Goal: Task Accomplishment & Management: Manage account settings

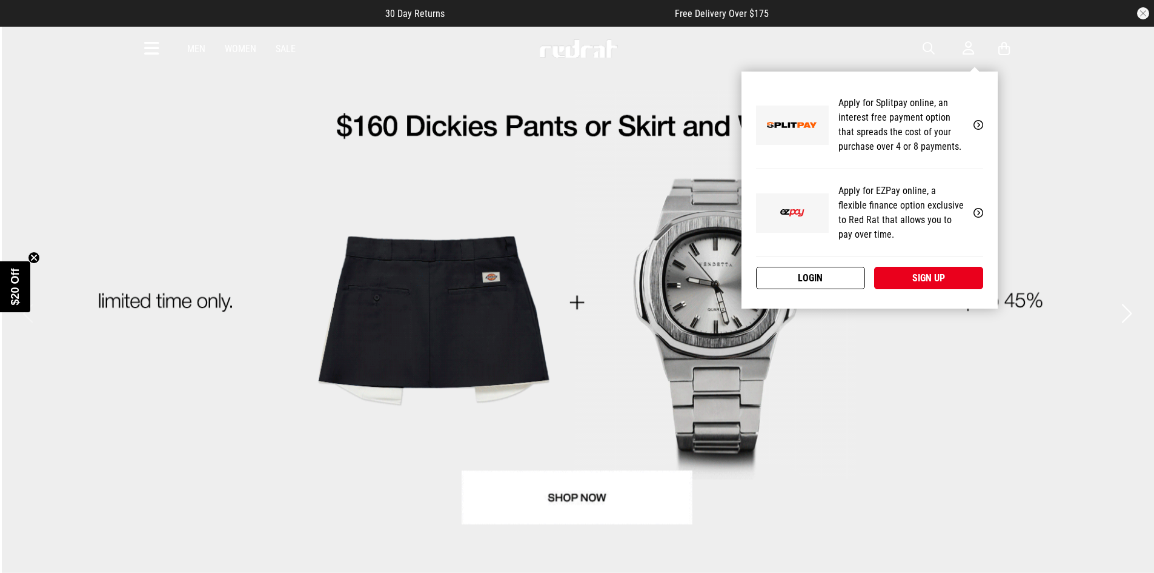
click at [814, 274] on link "Login" at bounding box center [810, 278] width 109 height 22
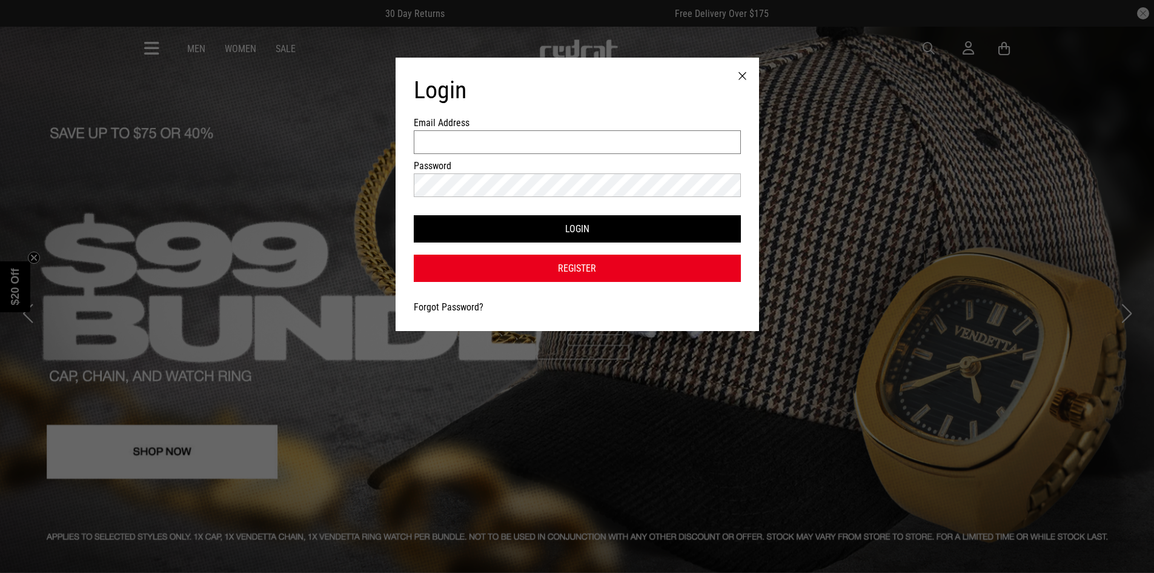
type input "**********"
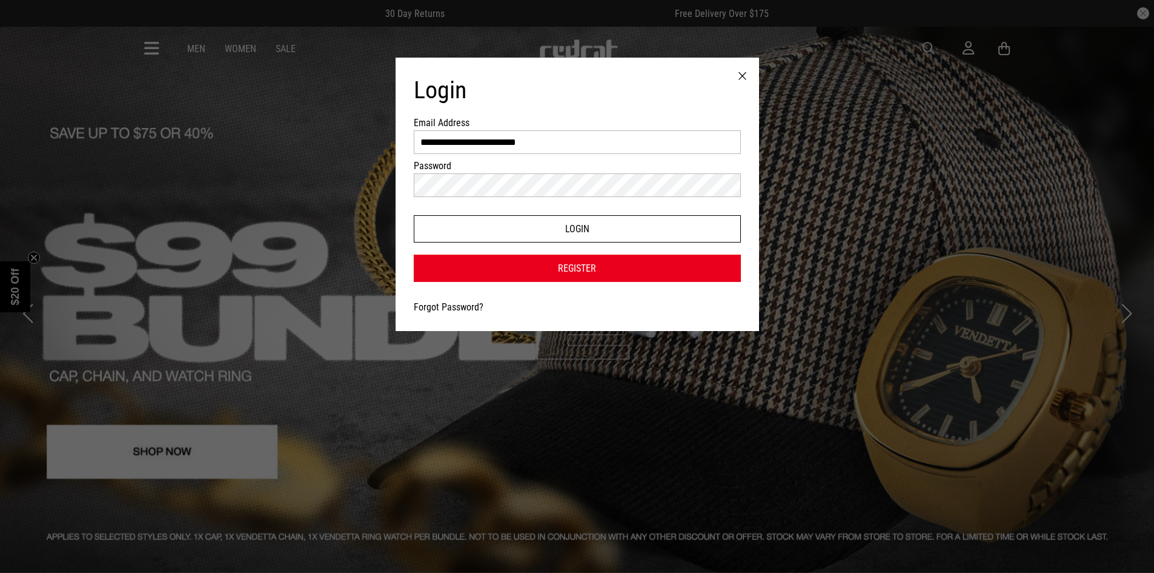
click at [551, 231] on button "Login" at bounding box center [577, 228] width 327 height 27
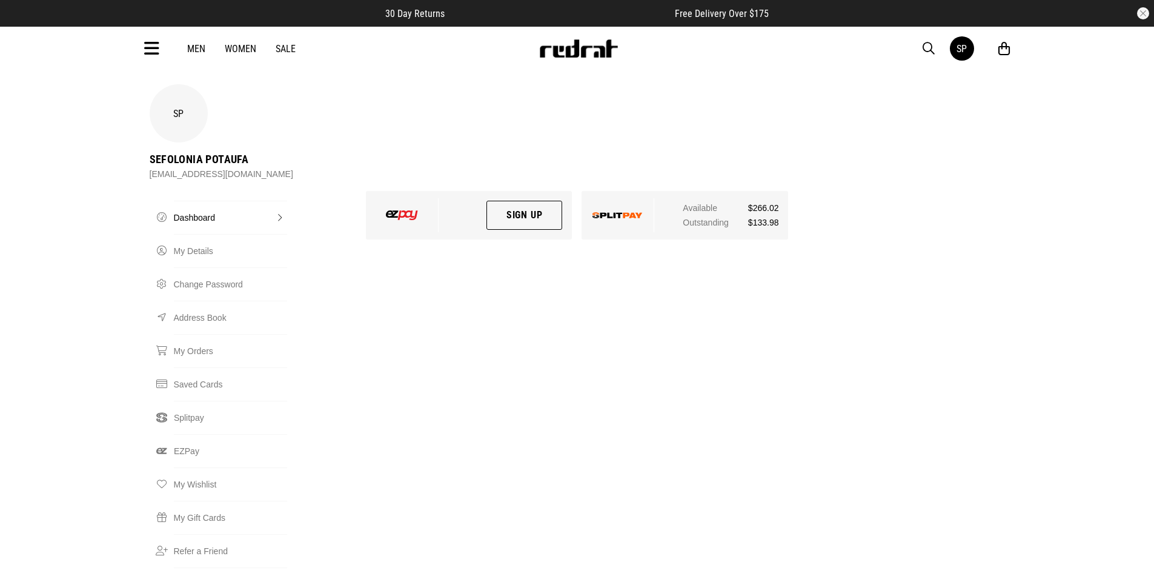
click at [604, 212] on img at bounding box center [618, 215] width 50 height 6
click at [196, 401] on link "Splitpay" at bounding box center [230, 417] width 113 height 33
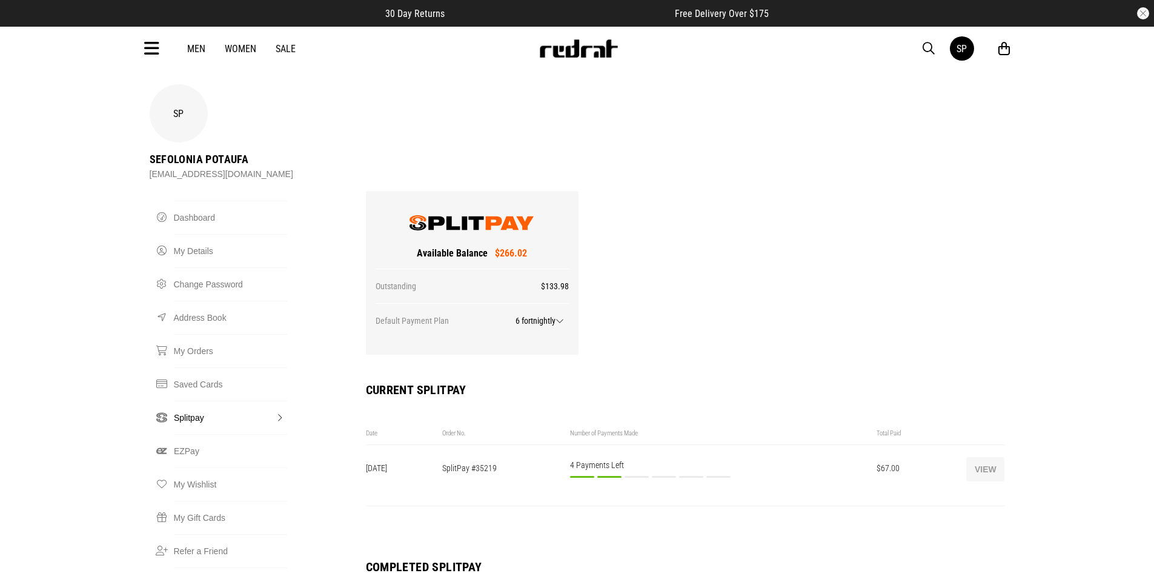
click at [990, 457] on button "View" at bounding box center [986, 469] width 38 height 24
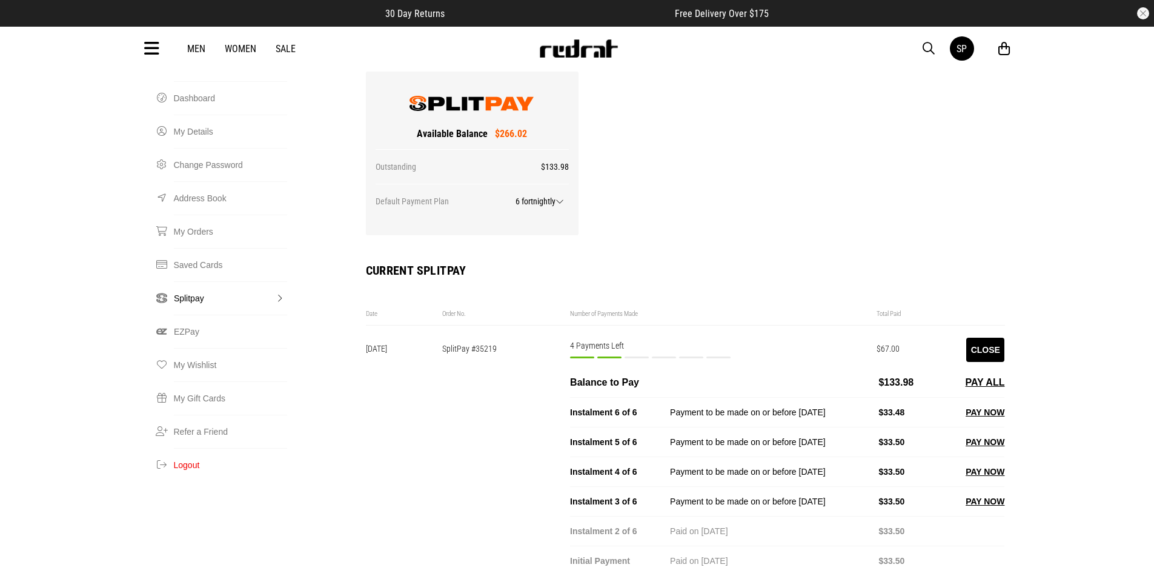
scroll to position [303, 0]
